Goal: Check status: Check status

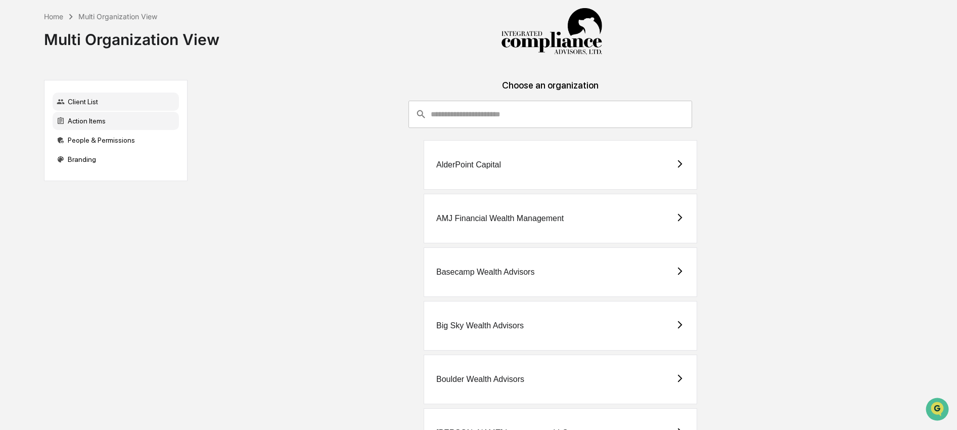
click at [120, 124] on div "Action Items" at bounding box center [116, 121] width 126 height 18
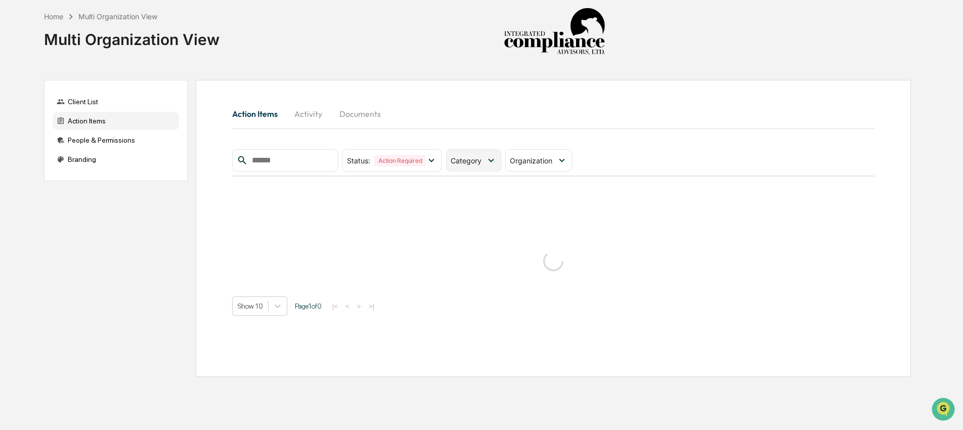
click at [458, 163] on span "Category" at bounding box center [465, 160] width 31 height 9
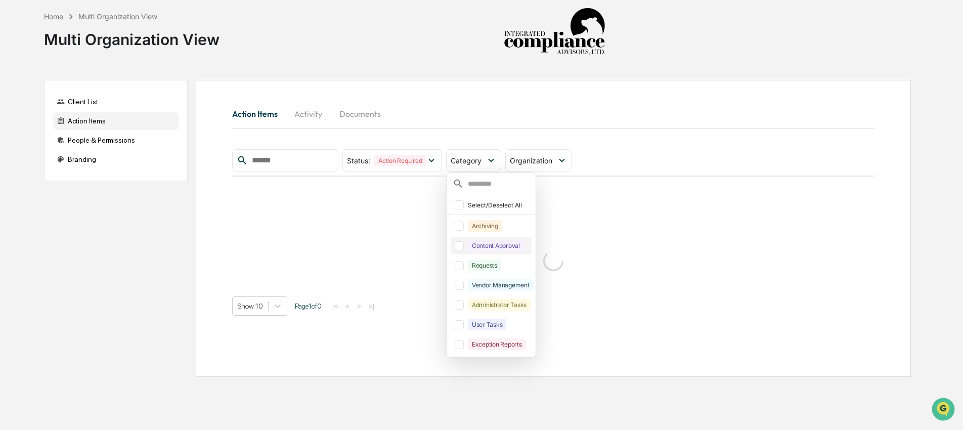
click at [499, 250] on div "Content Approval" at bounding box center [496, 246] width 56 height 12
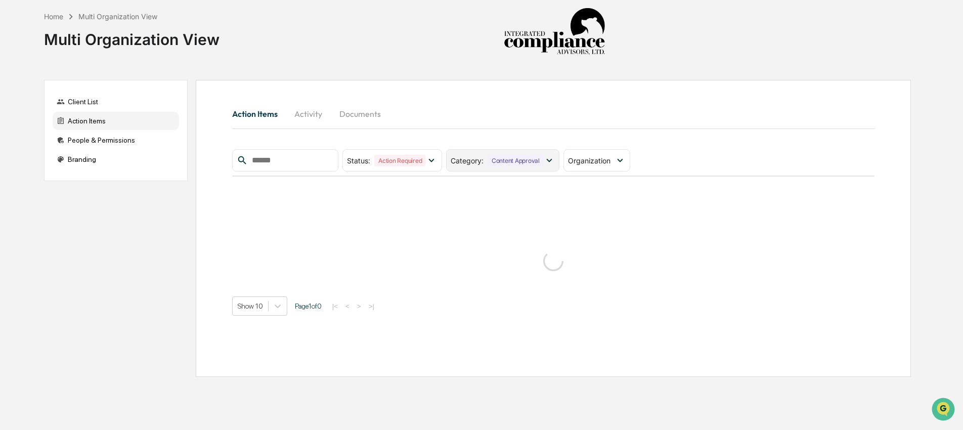
click at [509, 158] on div "Content Approval" at bounding box center [515, 161] width 56 height 12
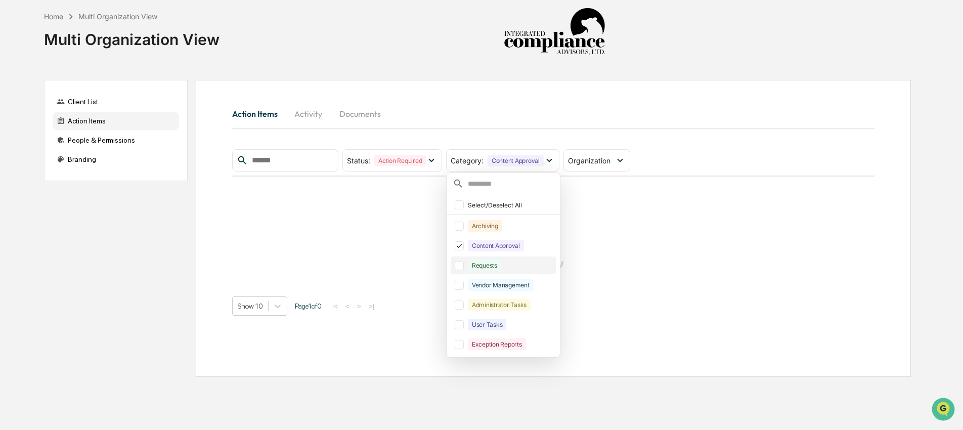
click at [494, 268] on div "Requests" at bounding box center [484, 265] width 33 height 12
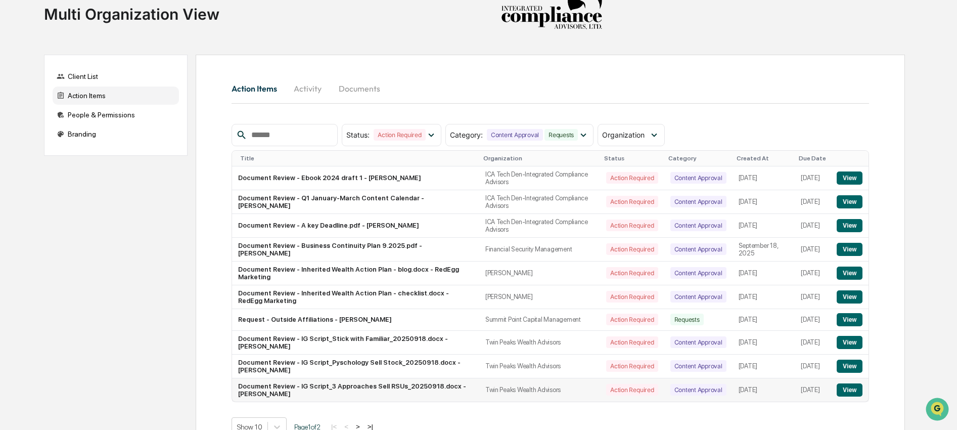
scroll to position [28, 0]
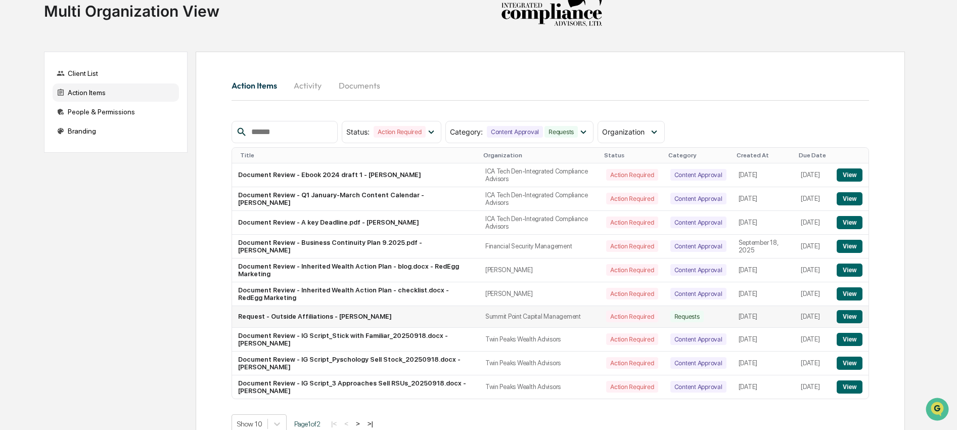
click at [851, 323] on button "View" at bounding box center [850, 316] width 26 height 13
